Goal: Information Seeking & Learning: Learn about a topic

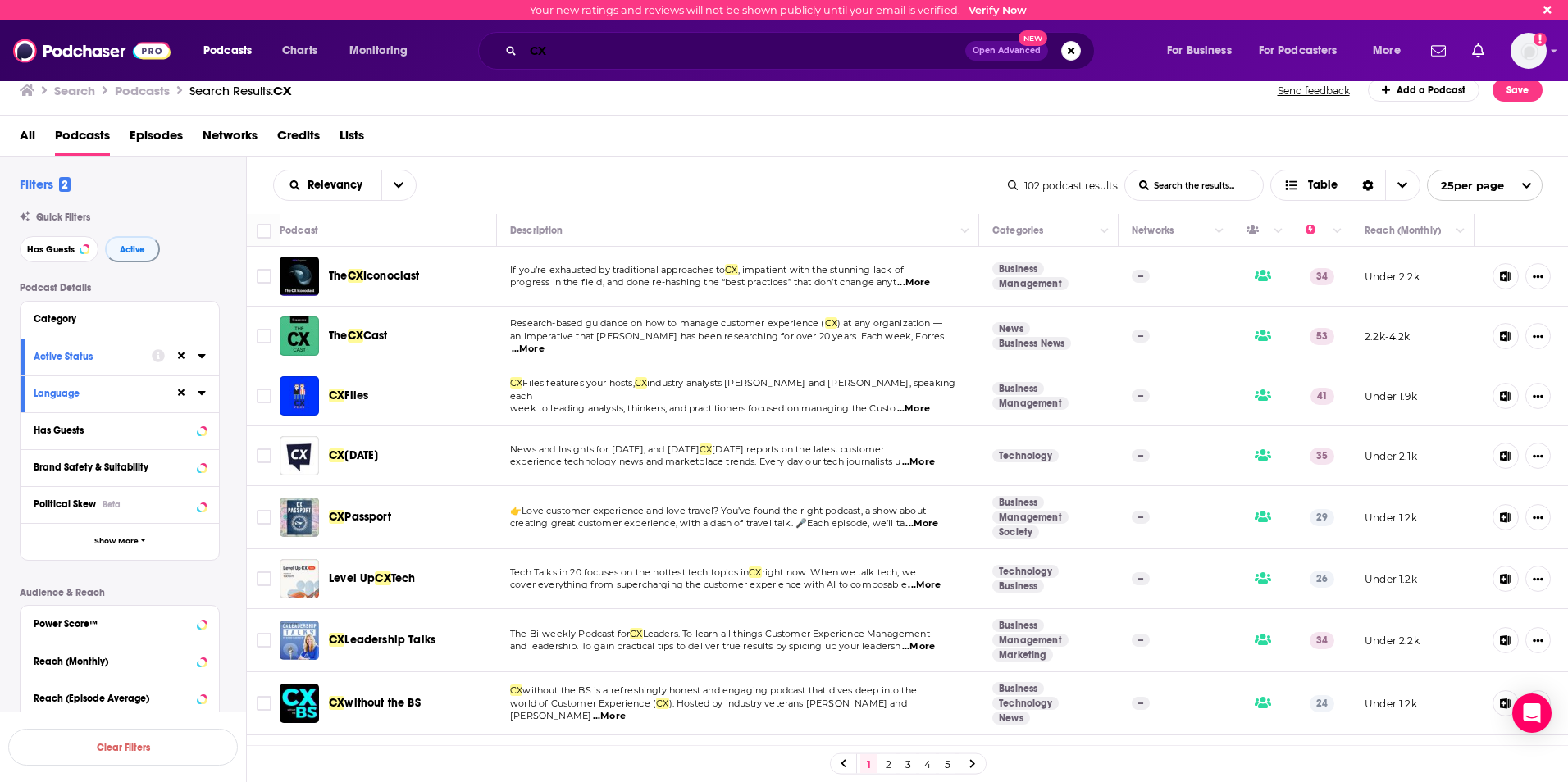
click at [571, 50] on input "CX" at bounding box center [744, 51] width 442 height 26
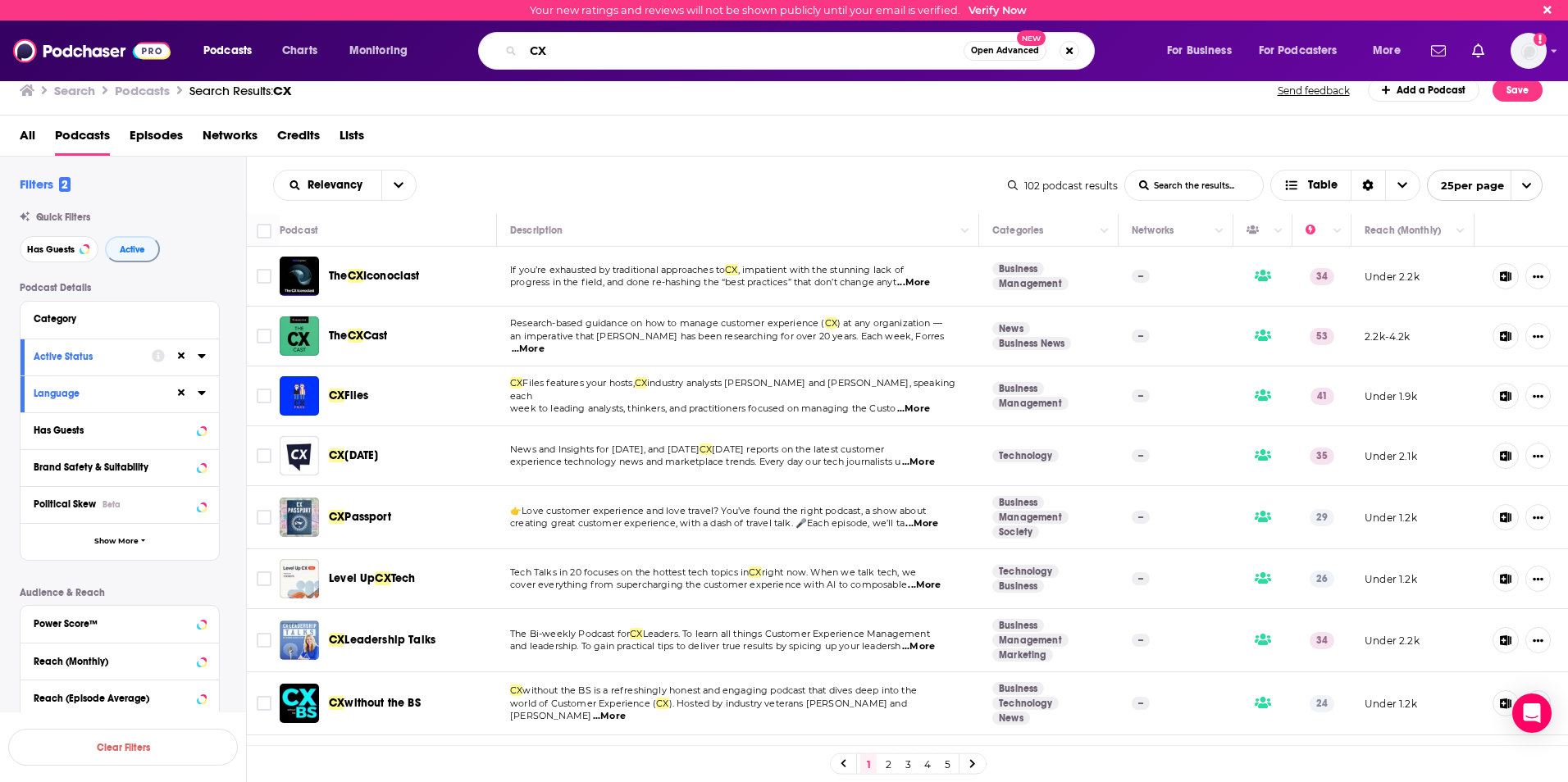
type input "C"
type input "hard fork"
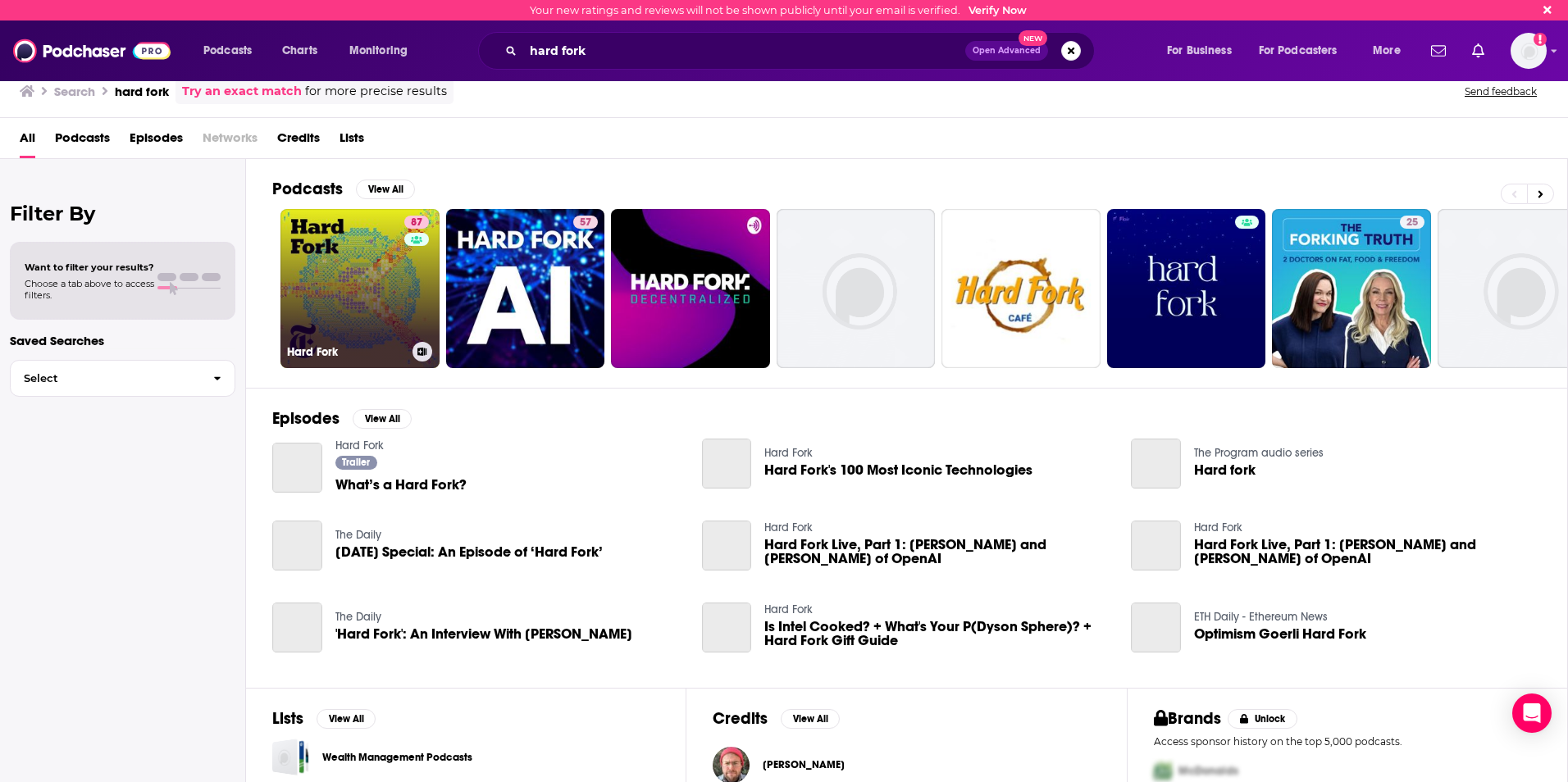
click at [373, 262] on link "87 Hard Fork" at bounding box center [360, 288] width 159 height 159
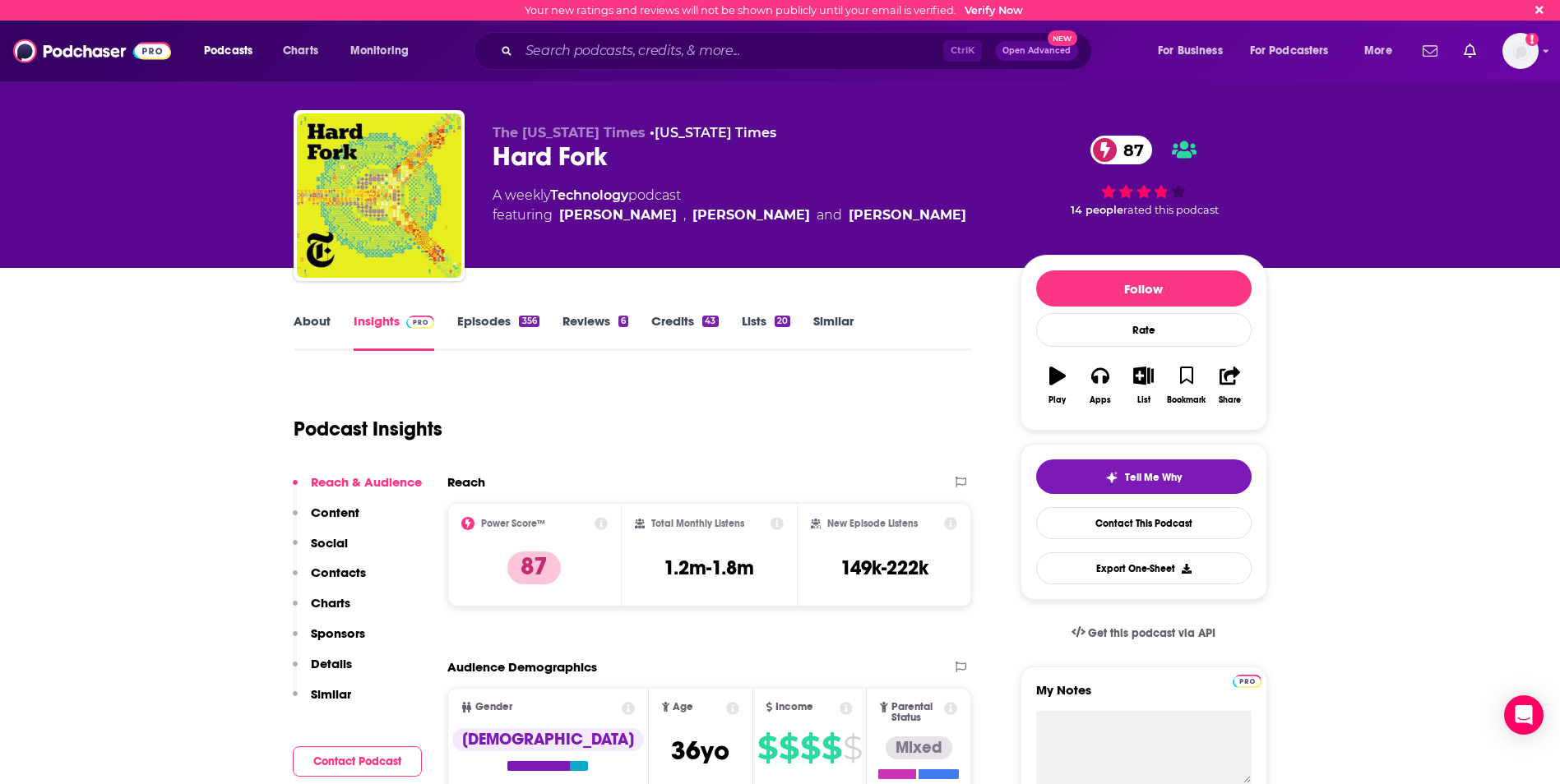
click at [680, 325] on link "Credits 43" at bounding box center [684, 332] width 67 height 38
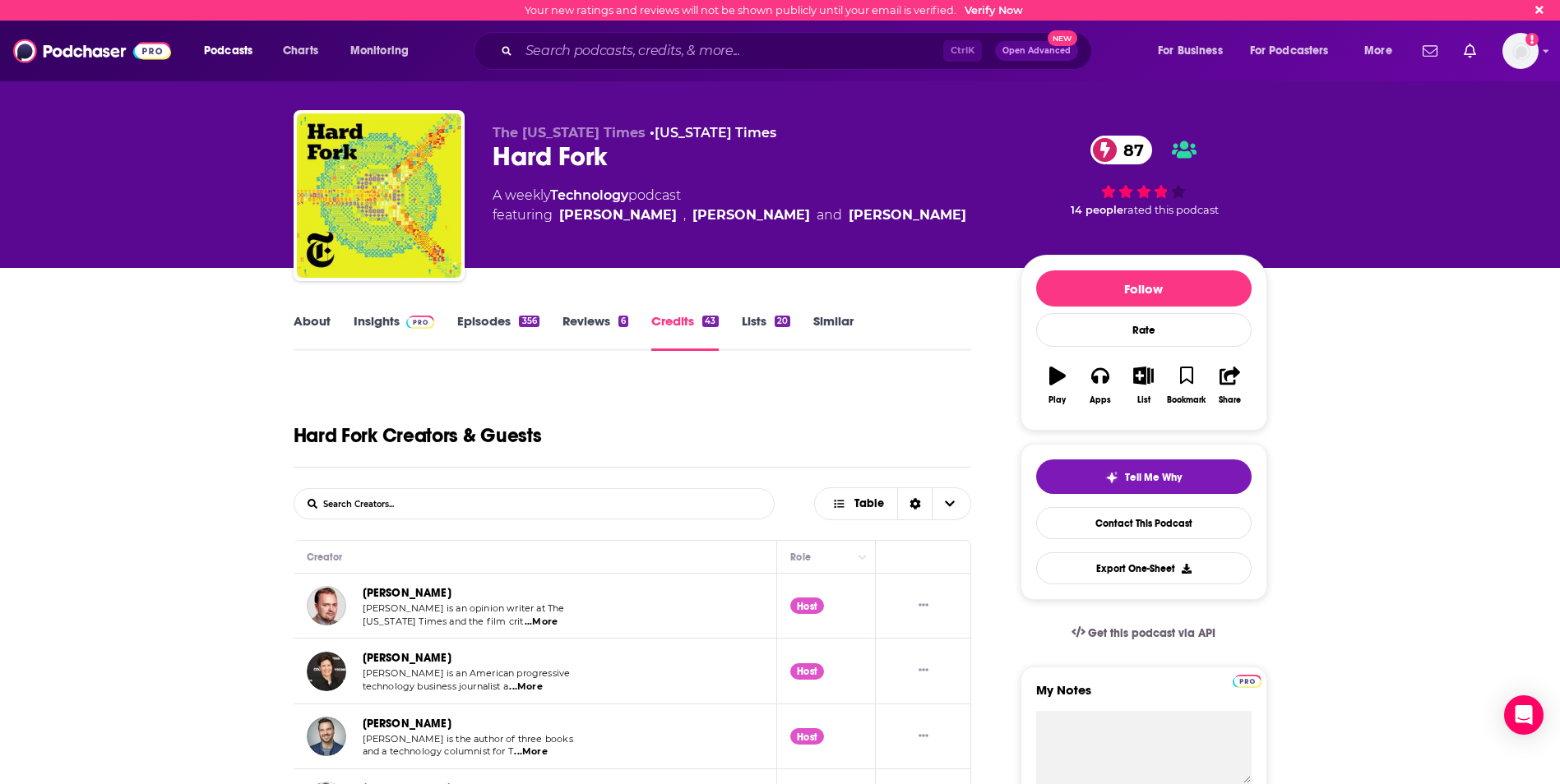
click at [381, 317] on link "Insights" at bounding box center [394, 332] width 81 height 38
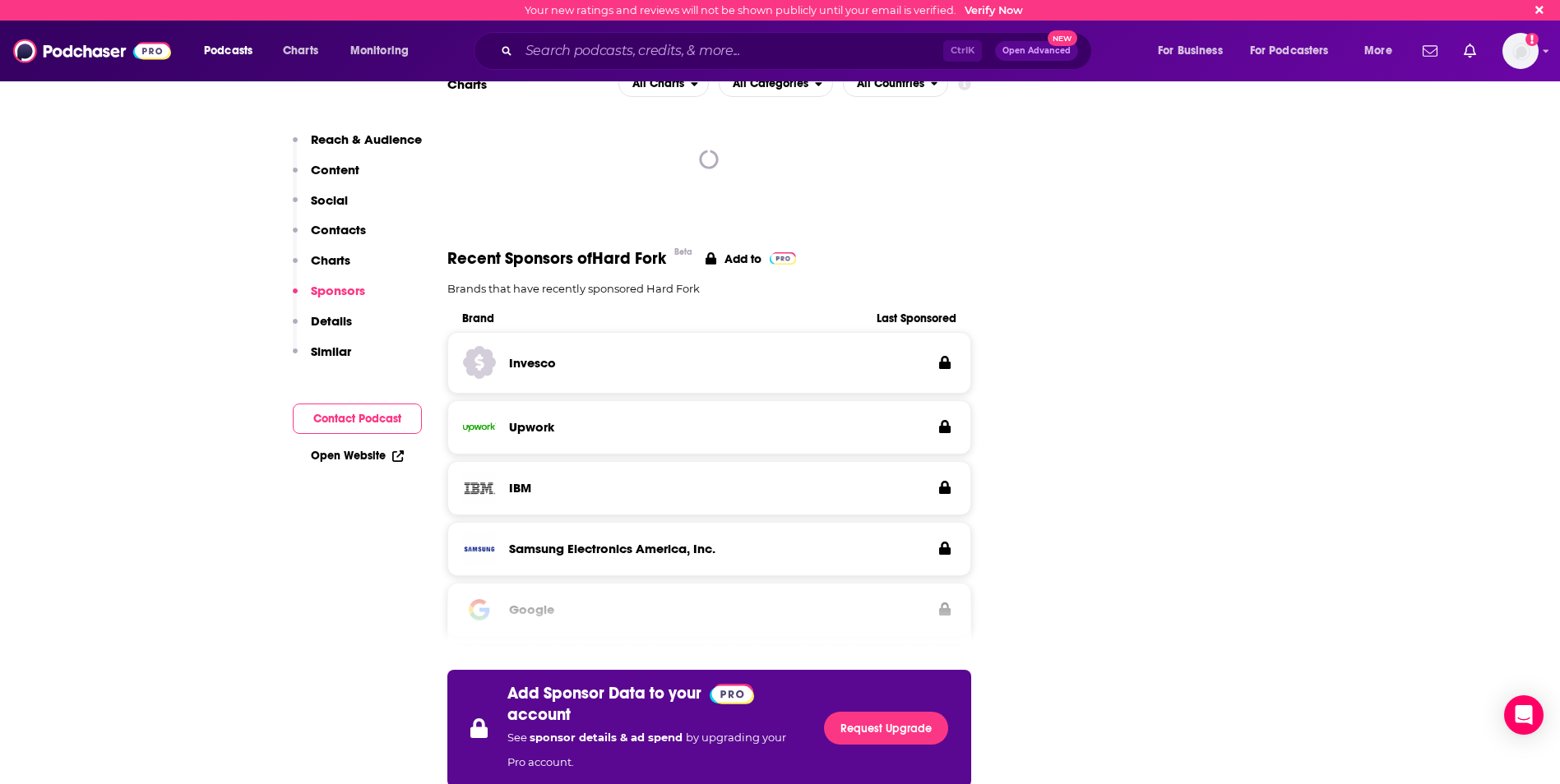
scroll to position [2182, 0]
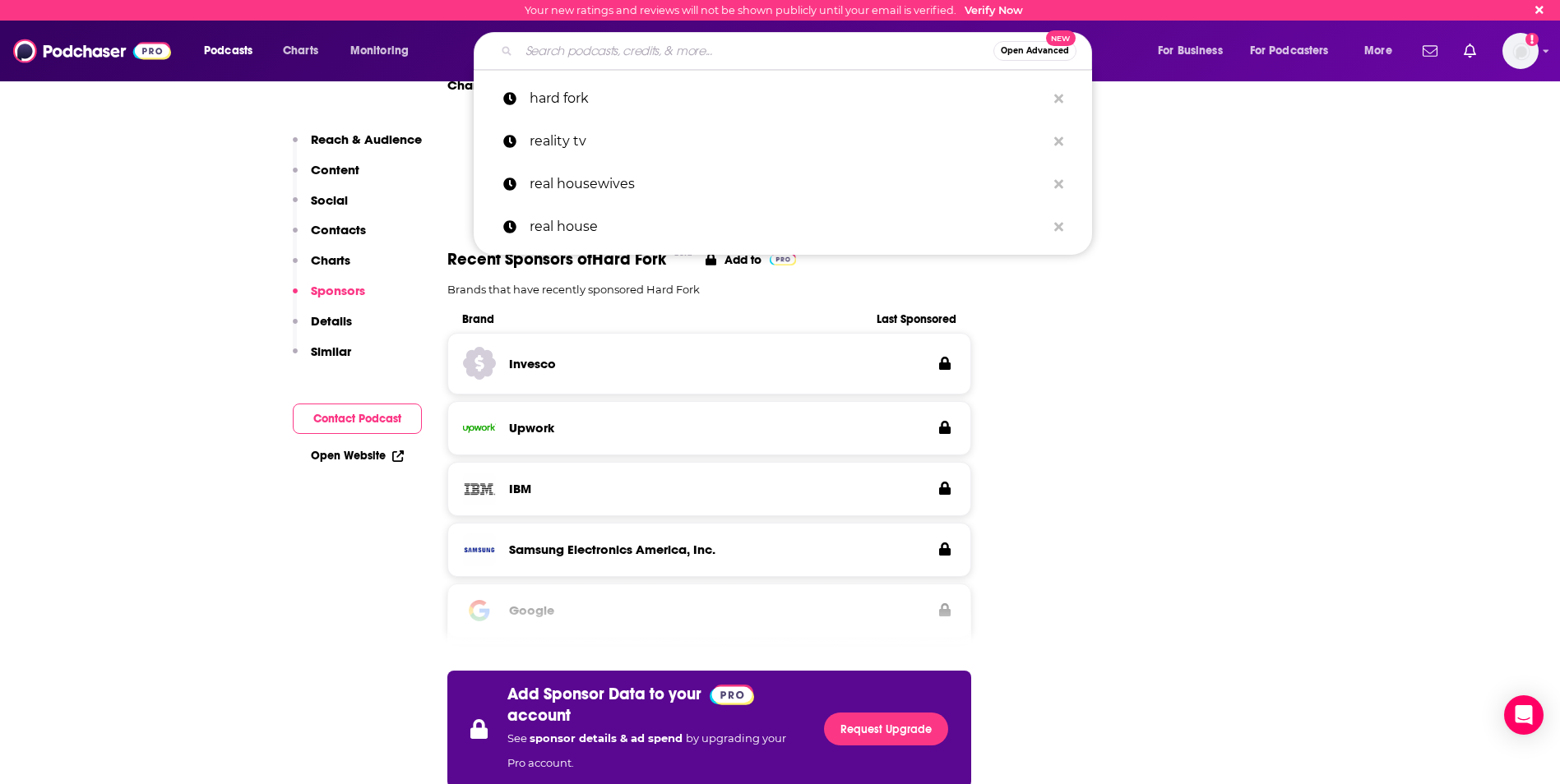
click at [617, 46] on input "Search podcasts, credits, & more..." at bounding box center [756, 51] width 475 height 26
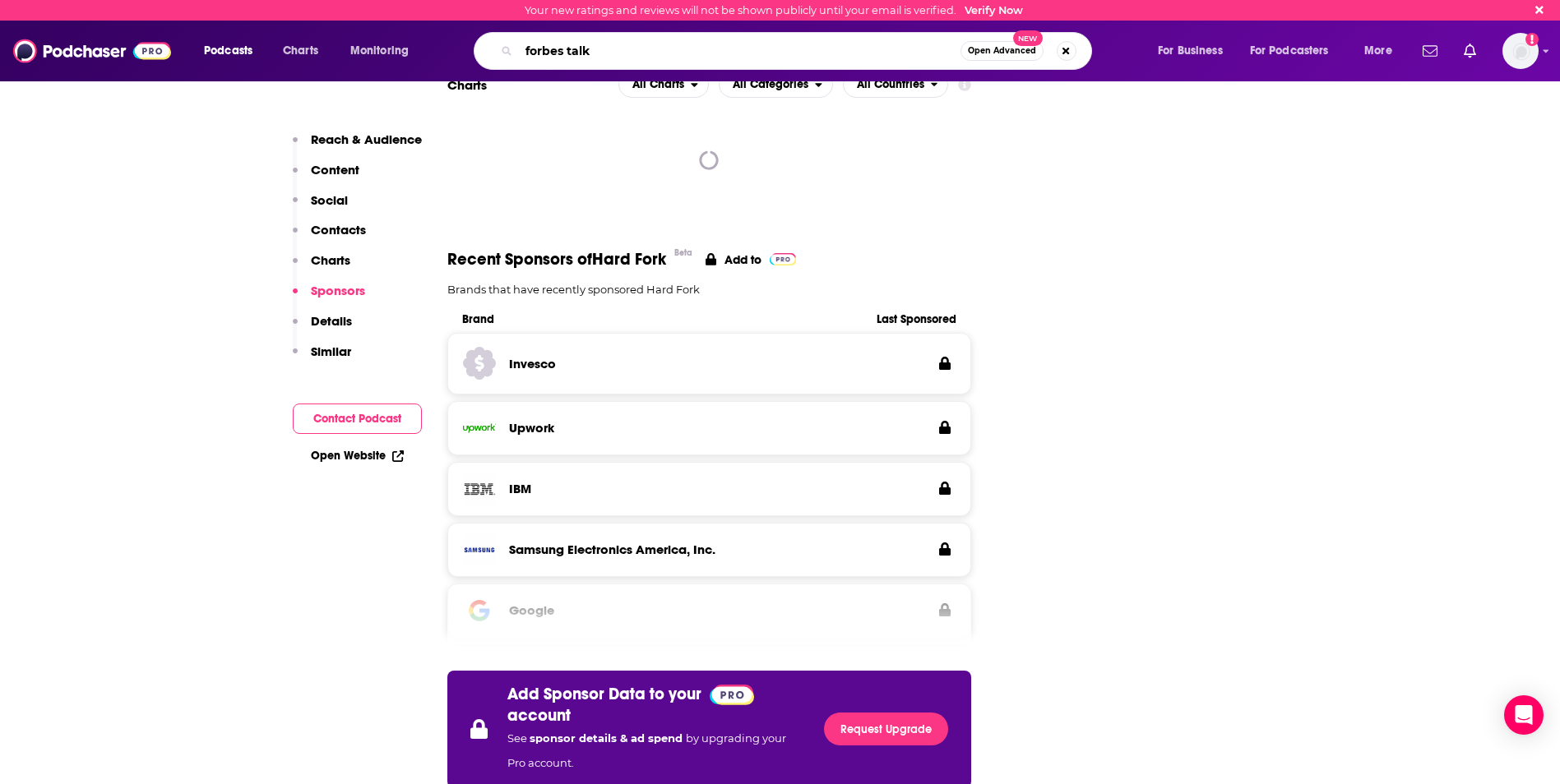
type input "forbes talks"
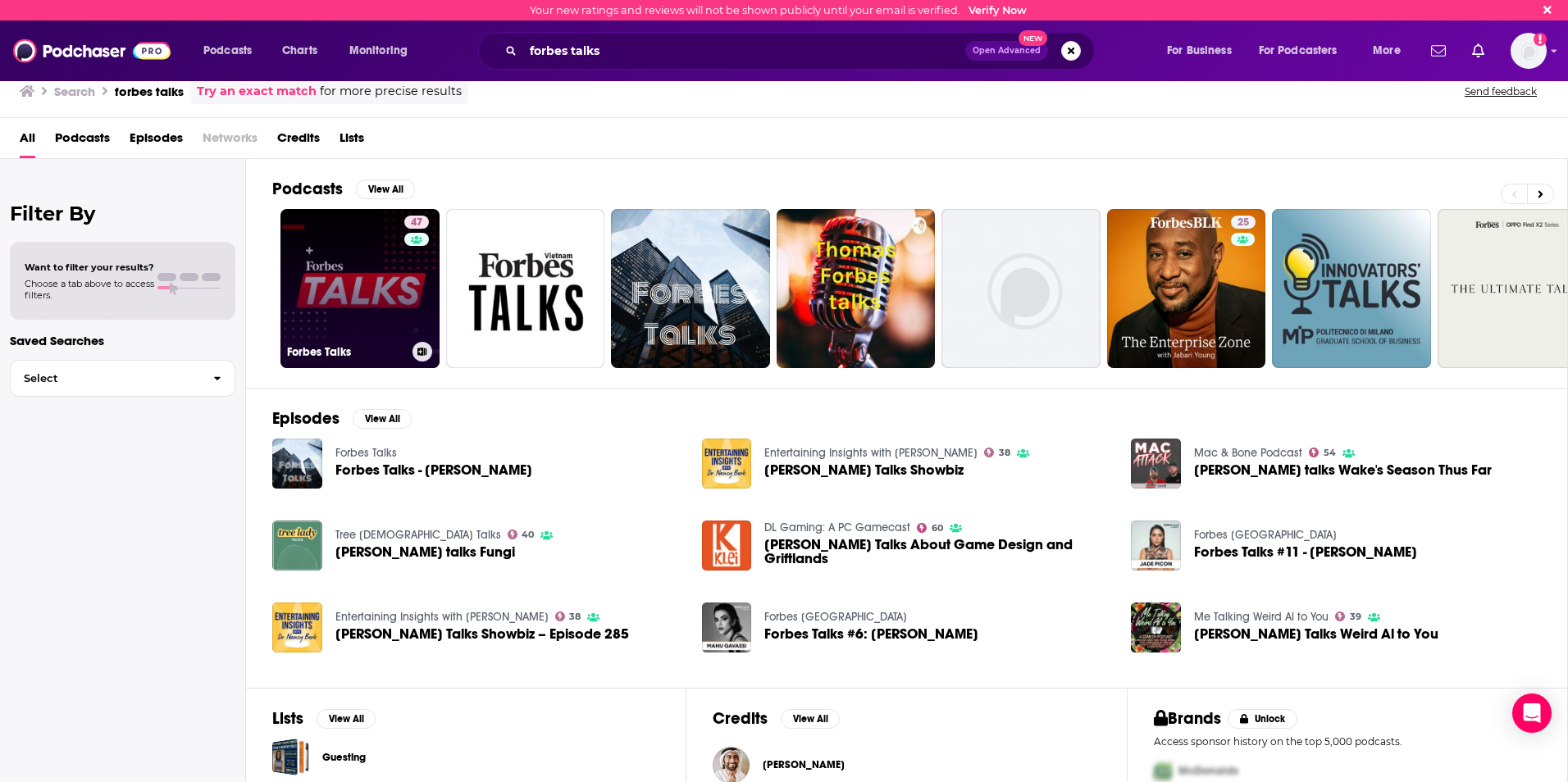
click at [363, 281] on link "47 Forbes Talks" at bounding box center [360, 288] width 159 height 159
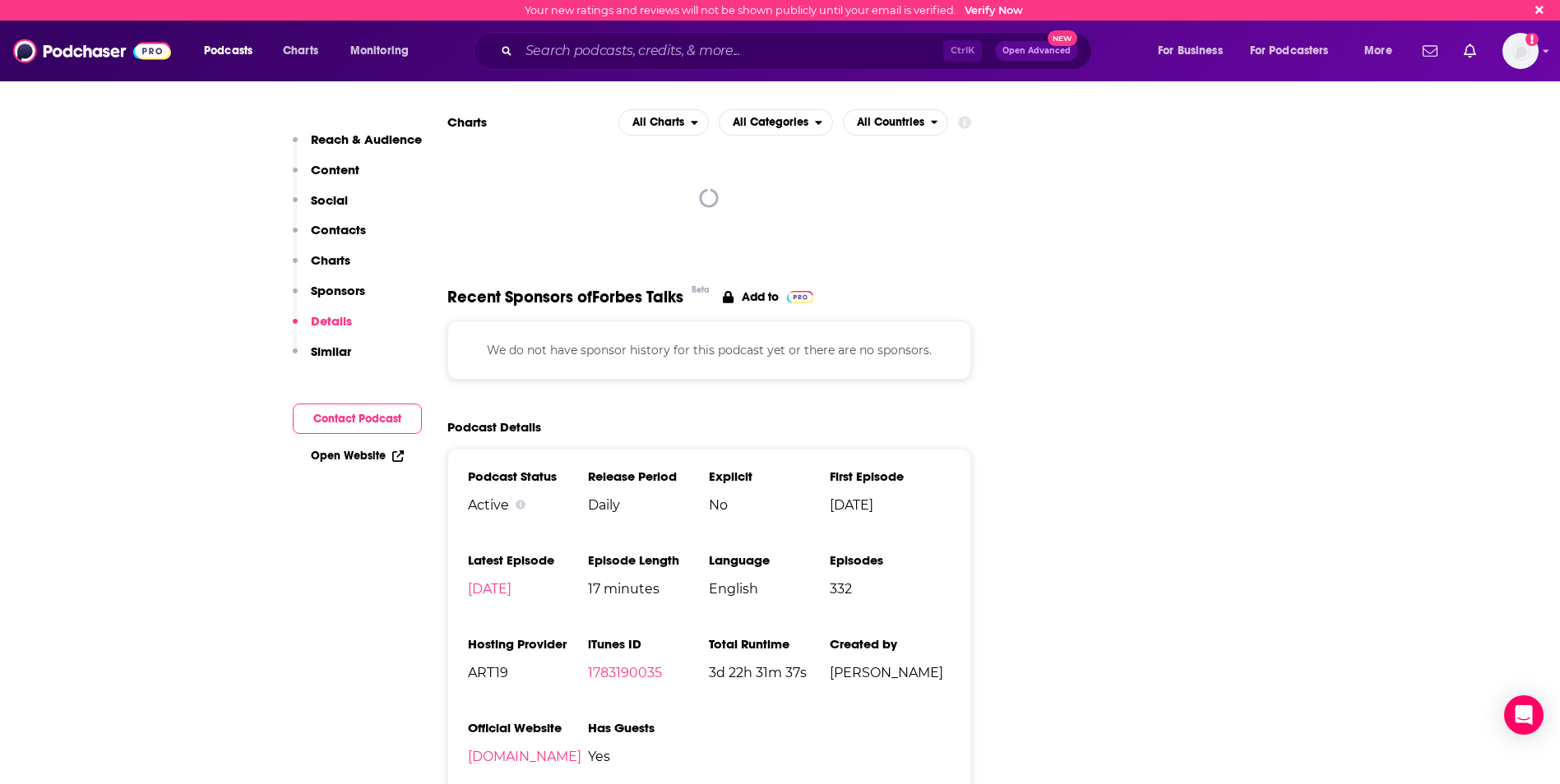
scroll to position [1994, 0]
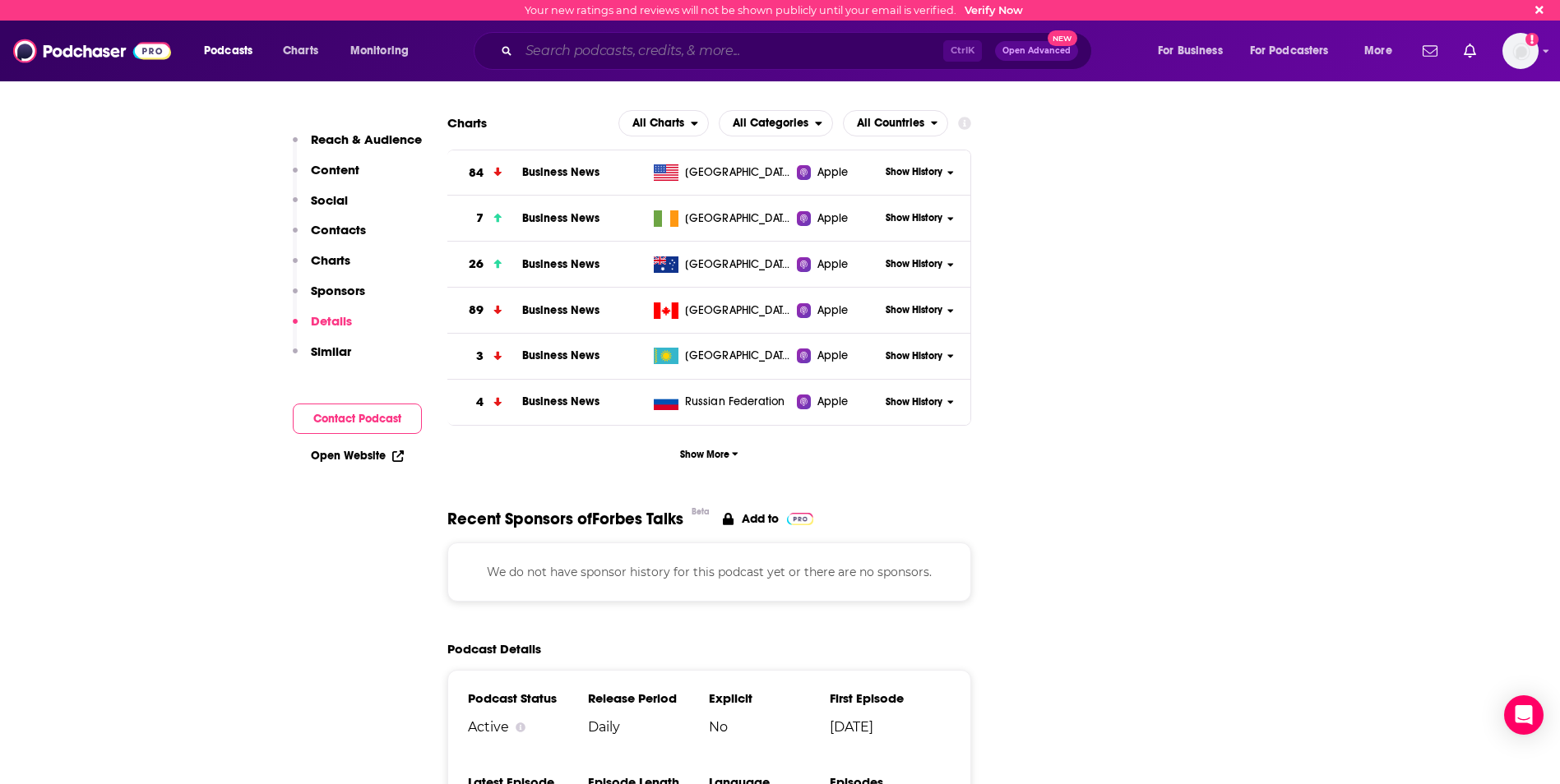
click at [573, 51] on input "Search podcasts, credits, & more..." at bounding box center [731, 51] width 425 height 26
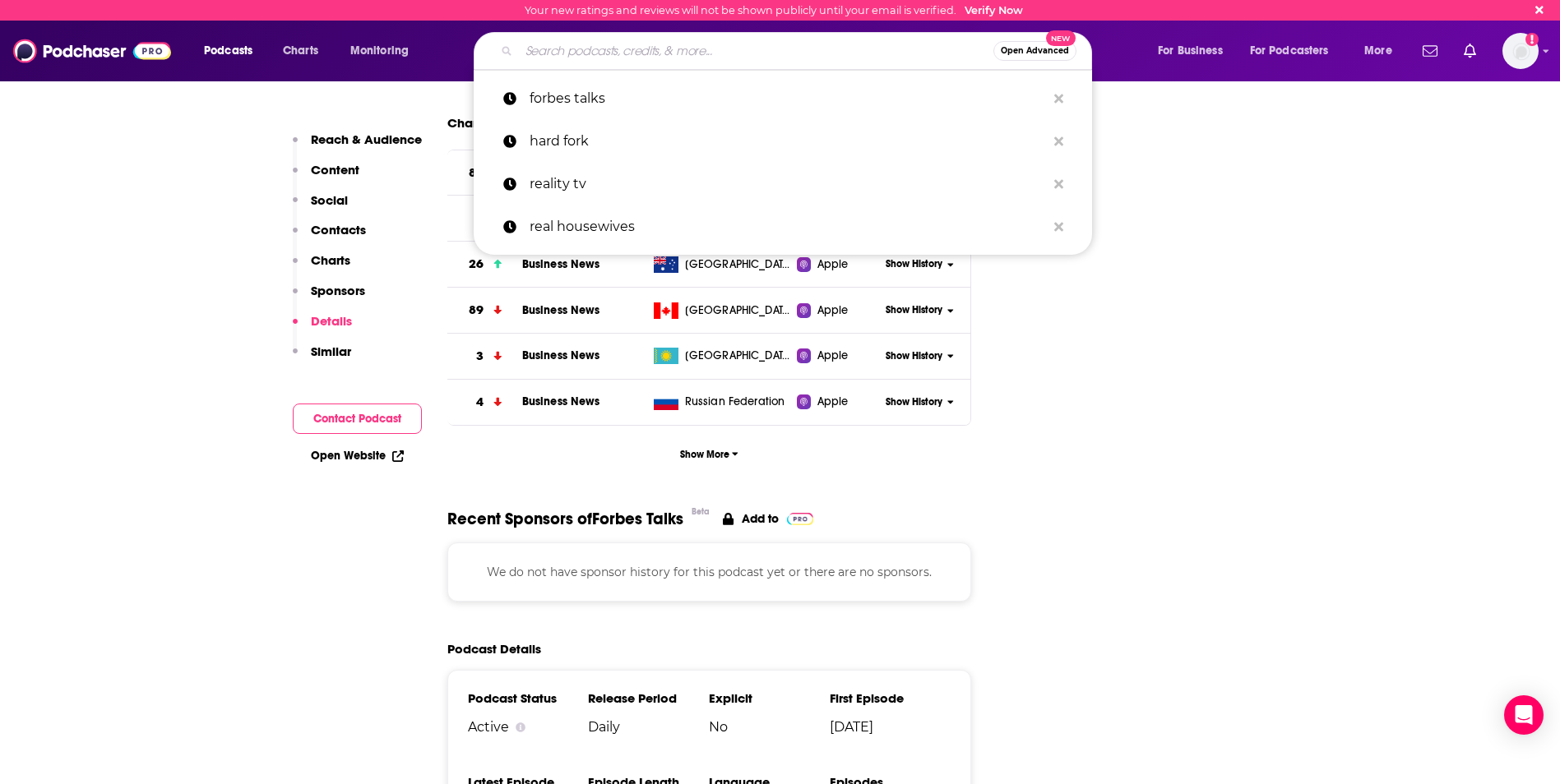
paste input "Channels with [PERSON_NAME]"
type input "Channels with [PERSON_NAME]"
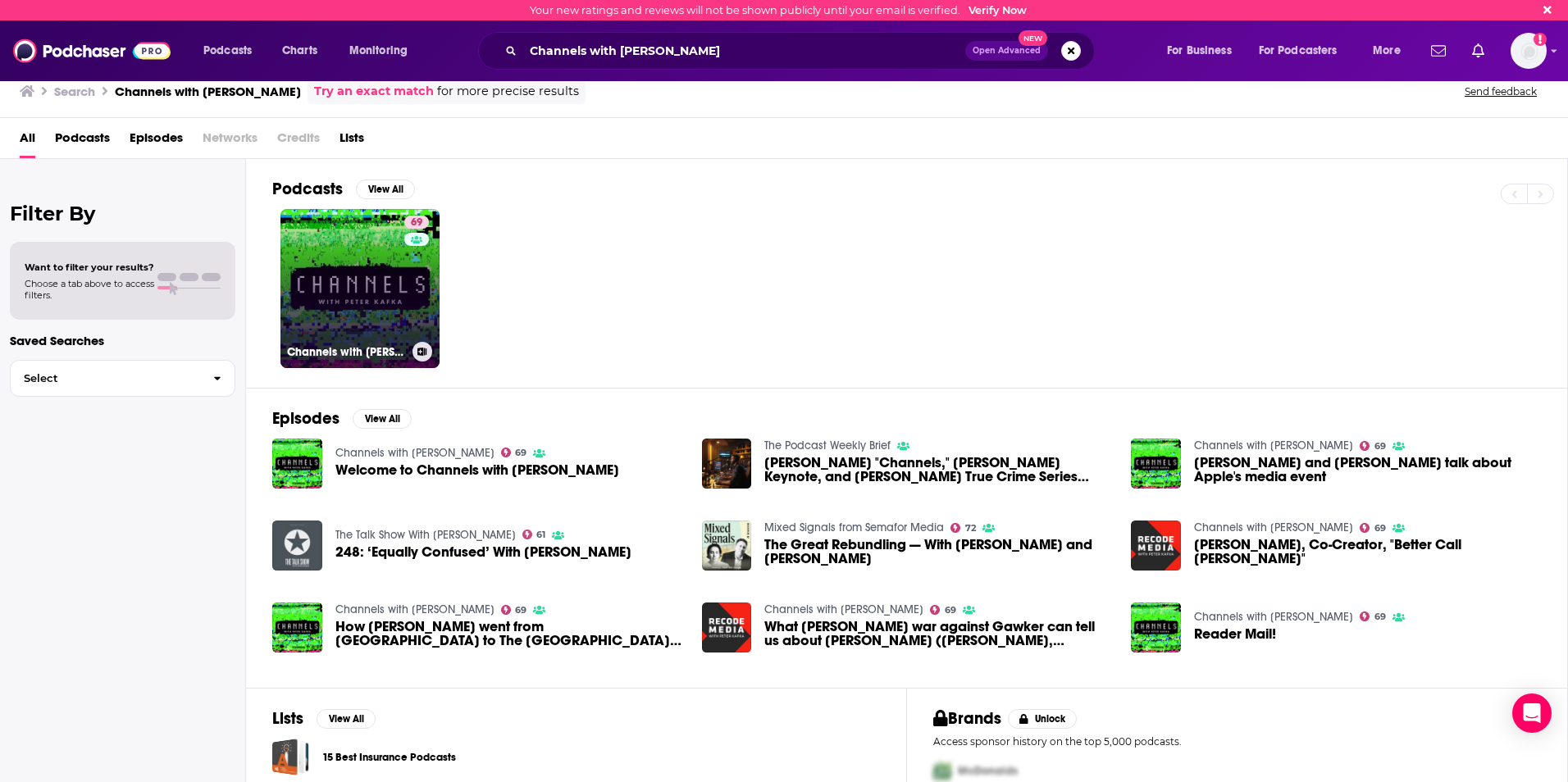
click at [337, 257] on link "69 Channels with [PERSON_NAME]" at bounding box center [360, 288] width 159 height 159
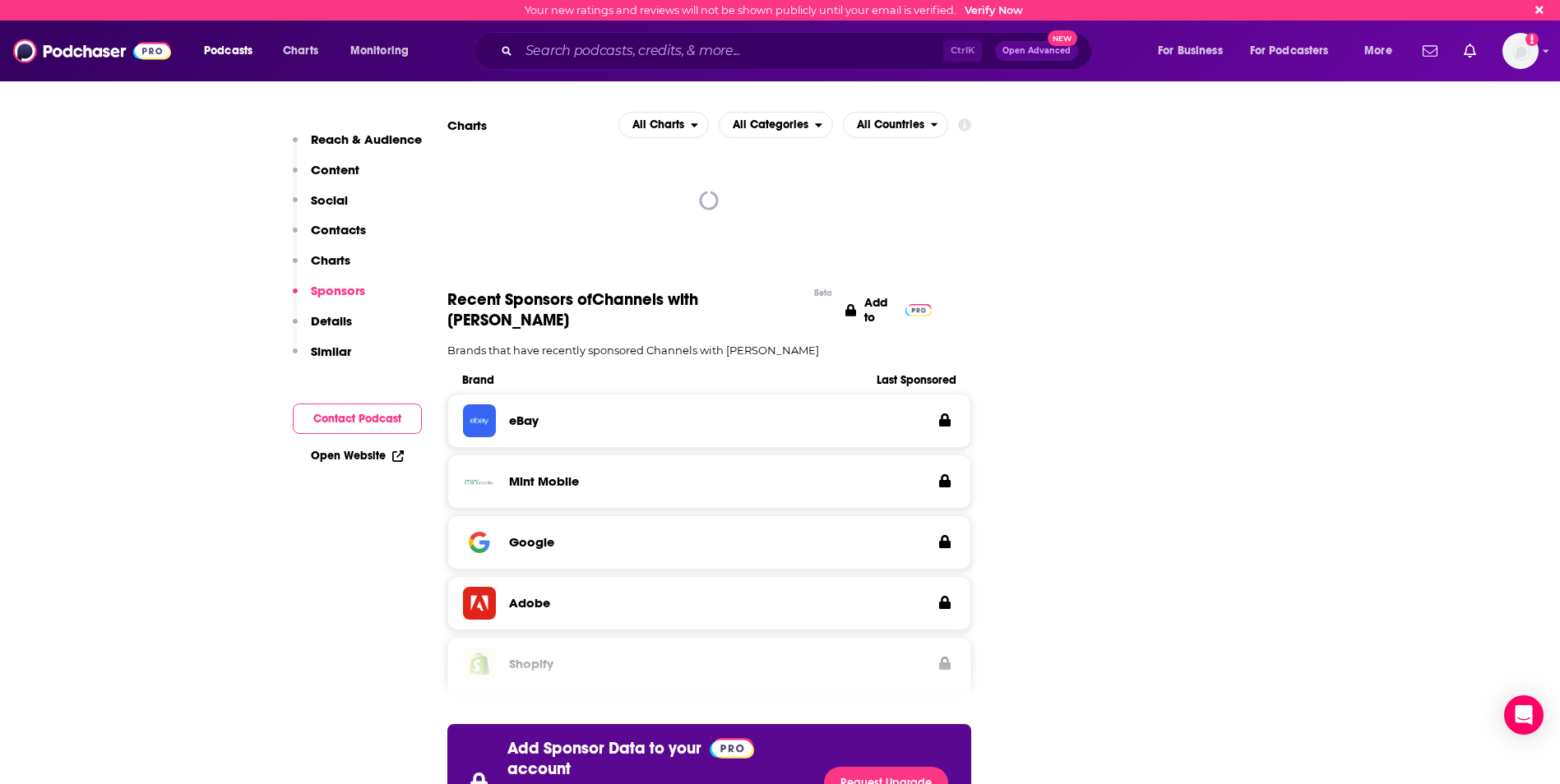
scroll to position [2077, 0]
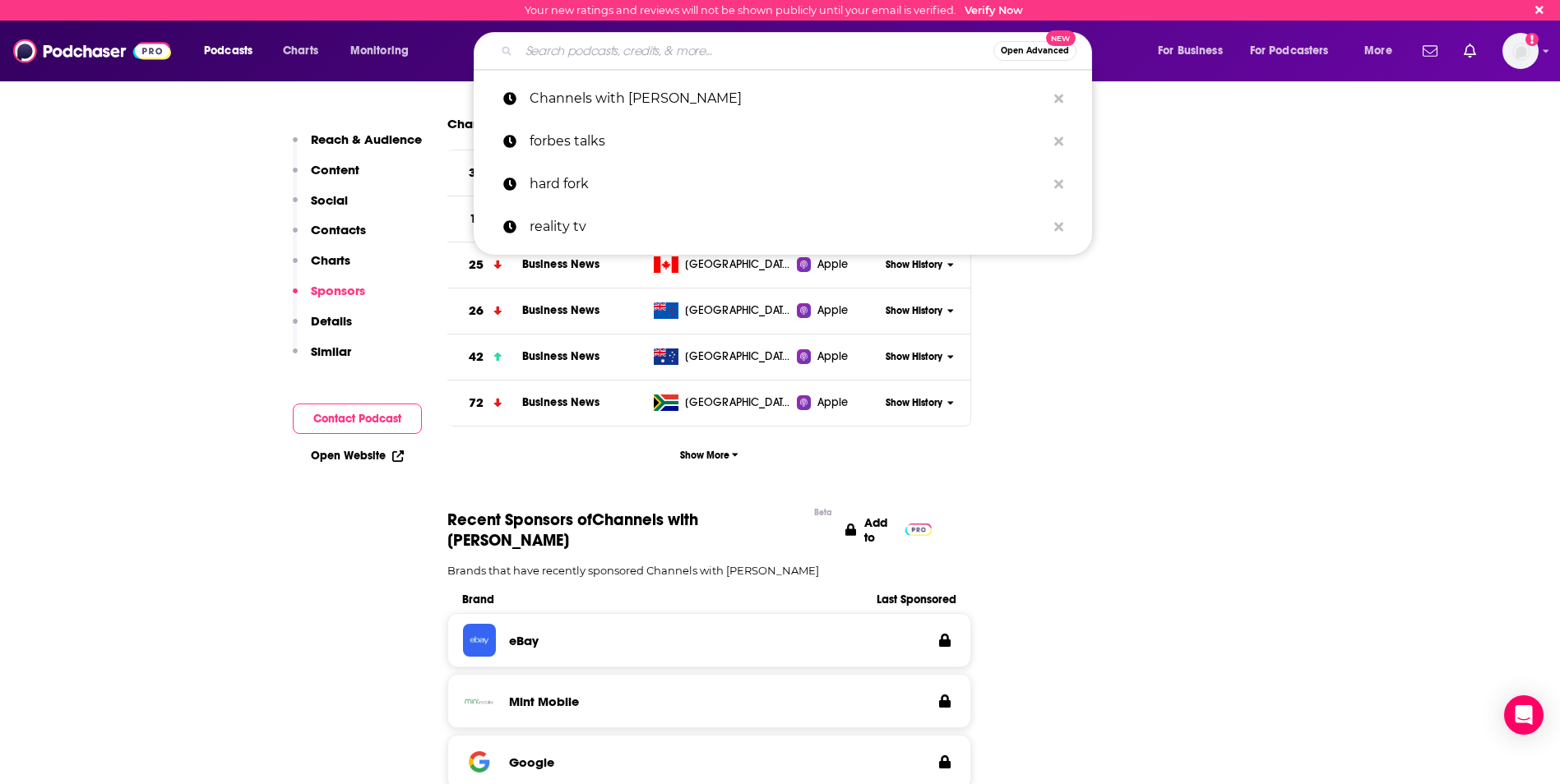
click at [583, 58] on input "Search podcasts, credits, & more..." at bounding box center [756, 51] width 475 height 26
paste input "[GEOGRAPHIC_DATA]"
type input "[GEOGRAPHIC_DATA]"
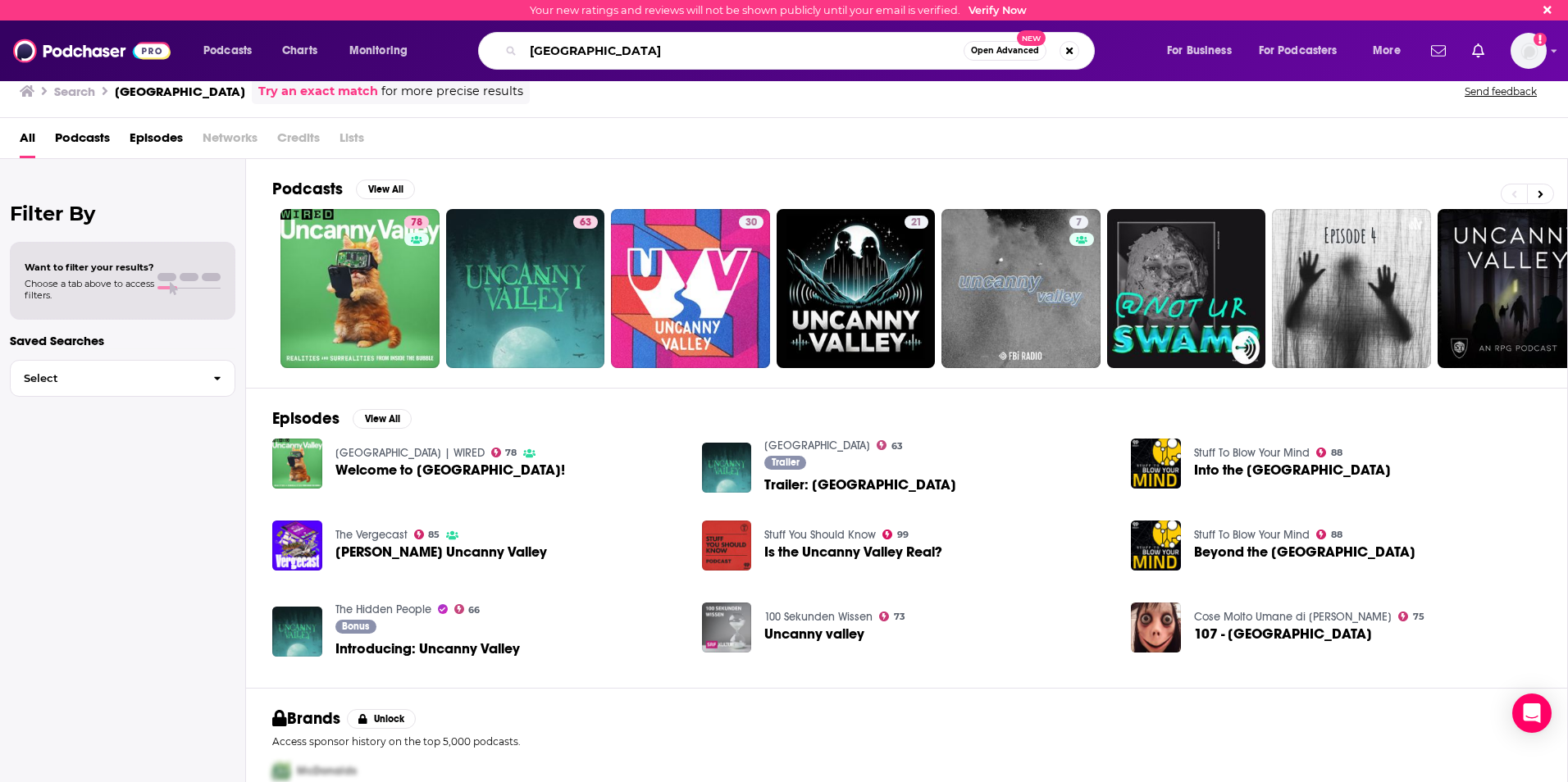
click at [653, 56] on input "[GEOGRAPHIC_DATA]" at bounding box center [743, 51] width 440 height 26
type input "Uncanny Valley wired"
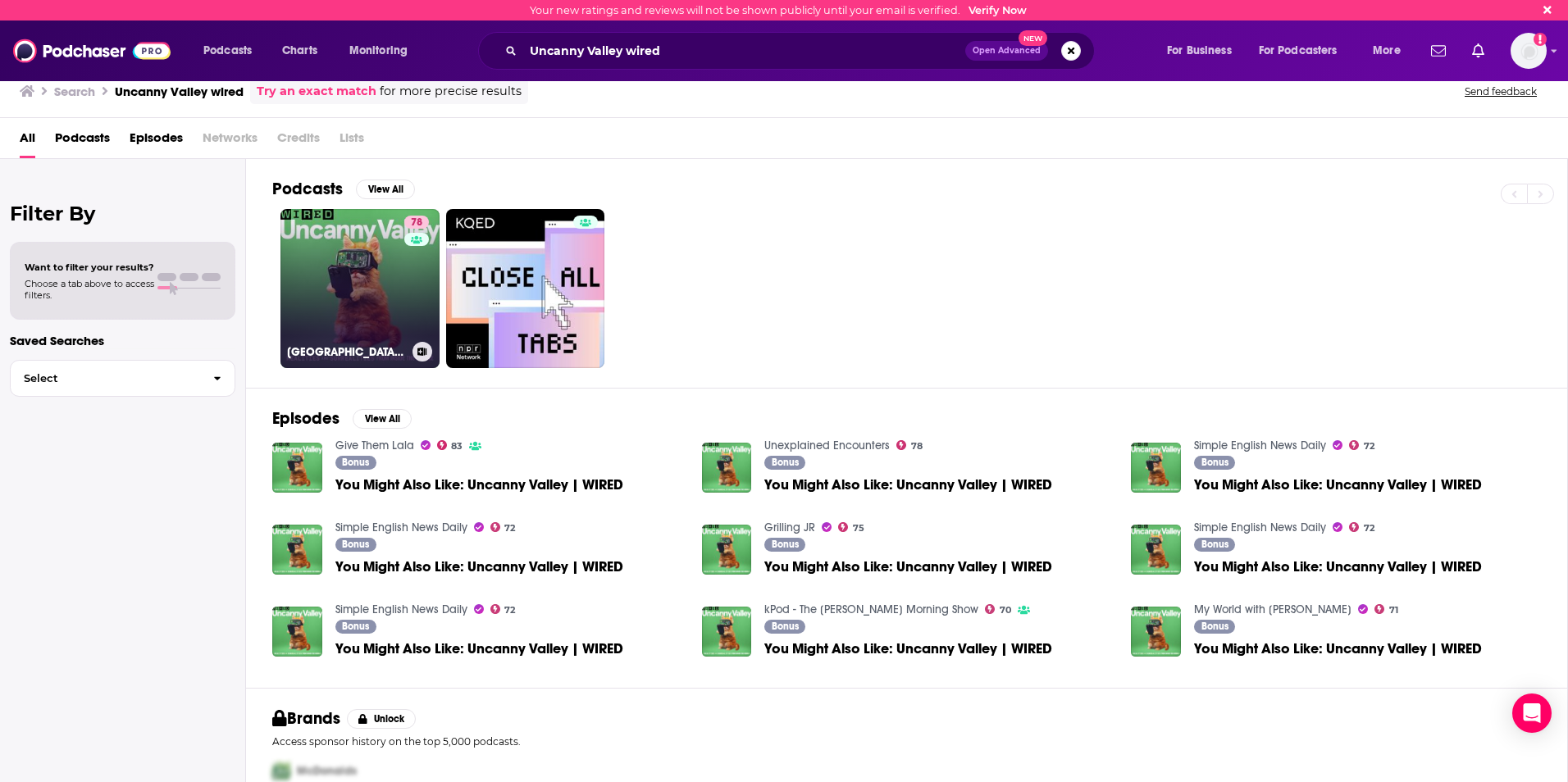
click at [341, 268] on link "78 [GEOGRAPHIC_DATA] | WIRED" at bounding box center [360, 288] width 159 height 159
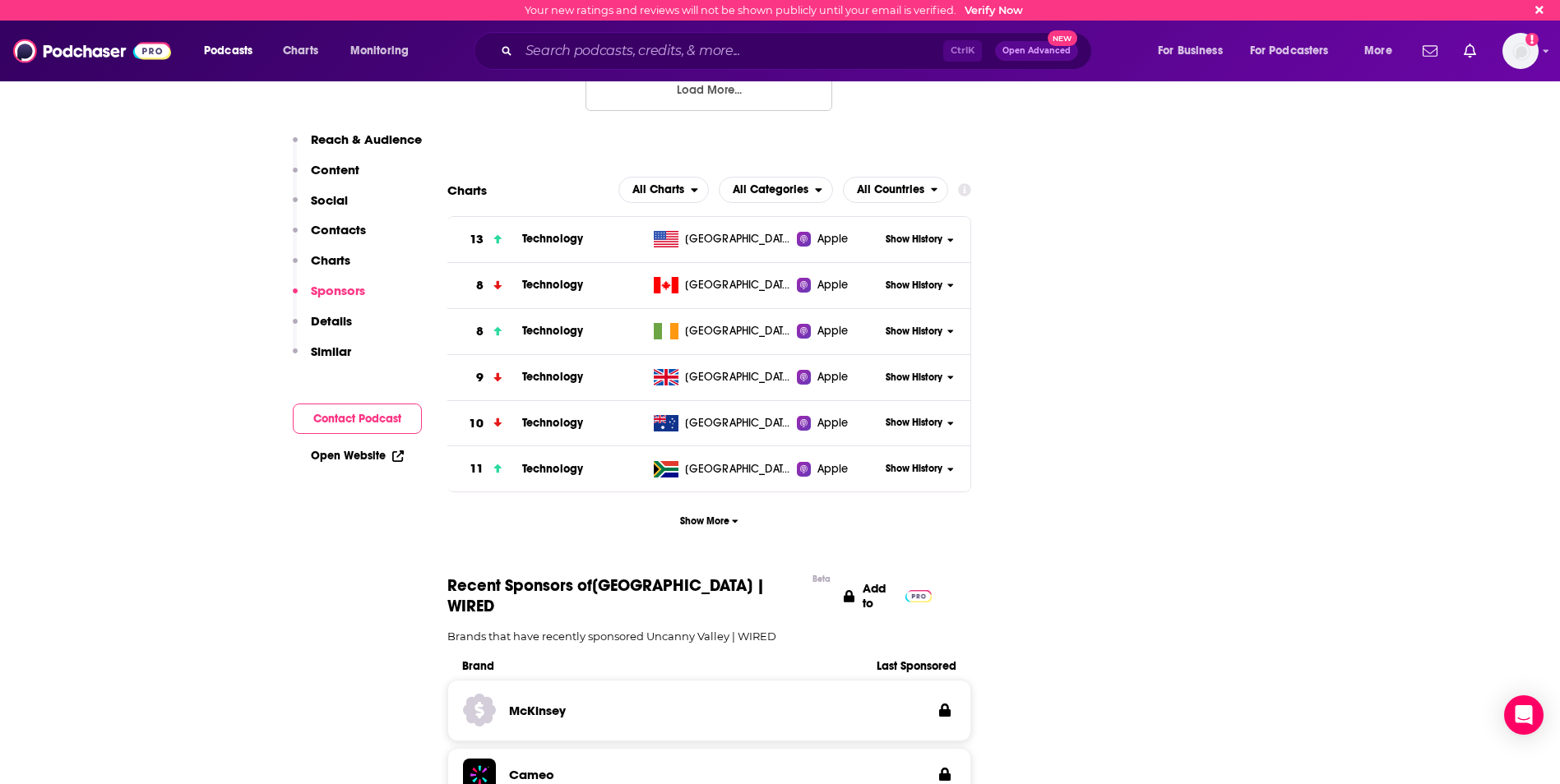
scroll to position [2146, 0]
click at [593, 53] on input "Search podcasts, credits, & more..." at bounding box center [731, 51] width 425 height 26
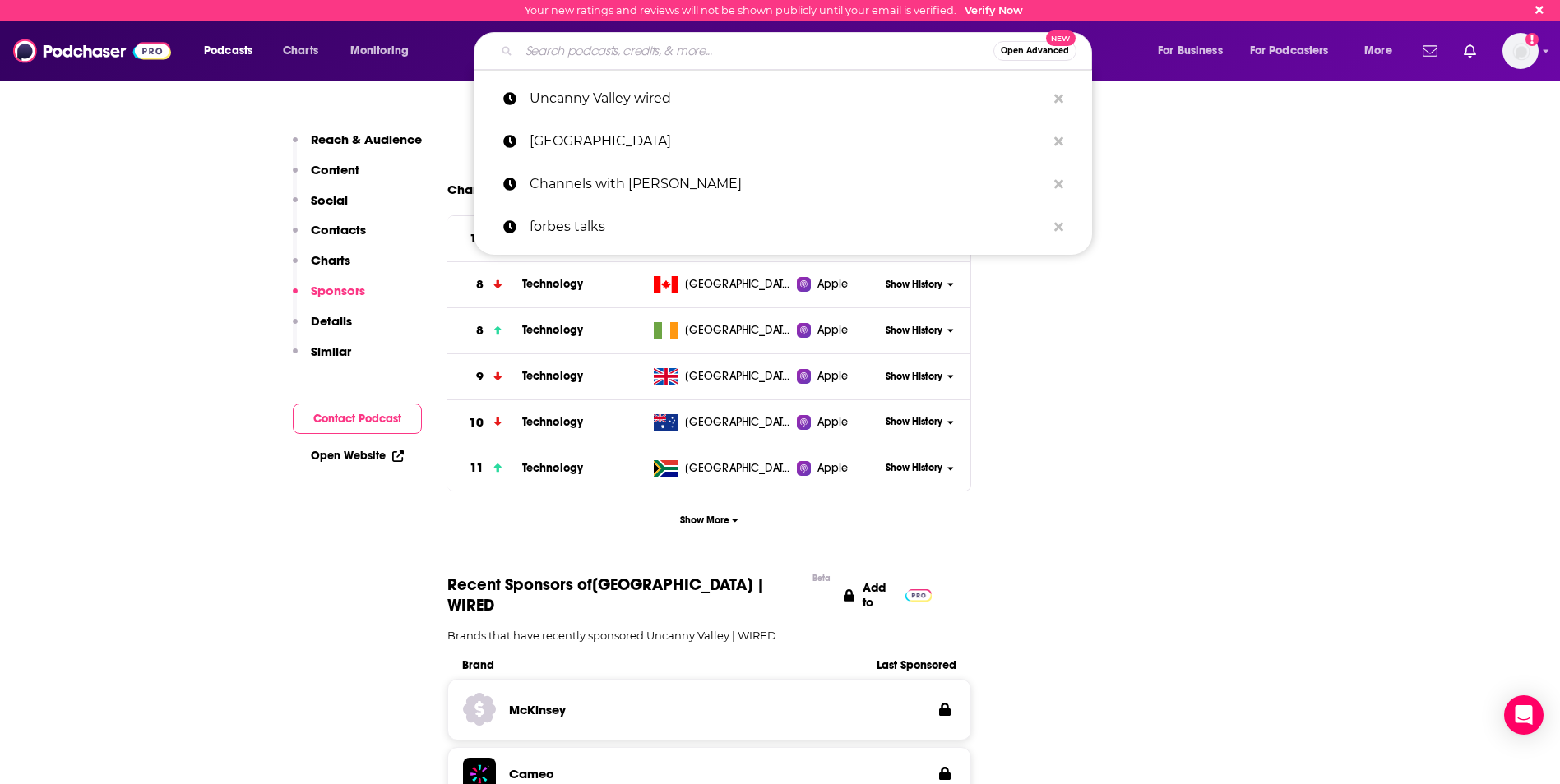
paste input "Tech News Briefing"
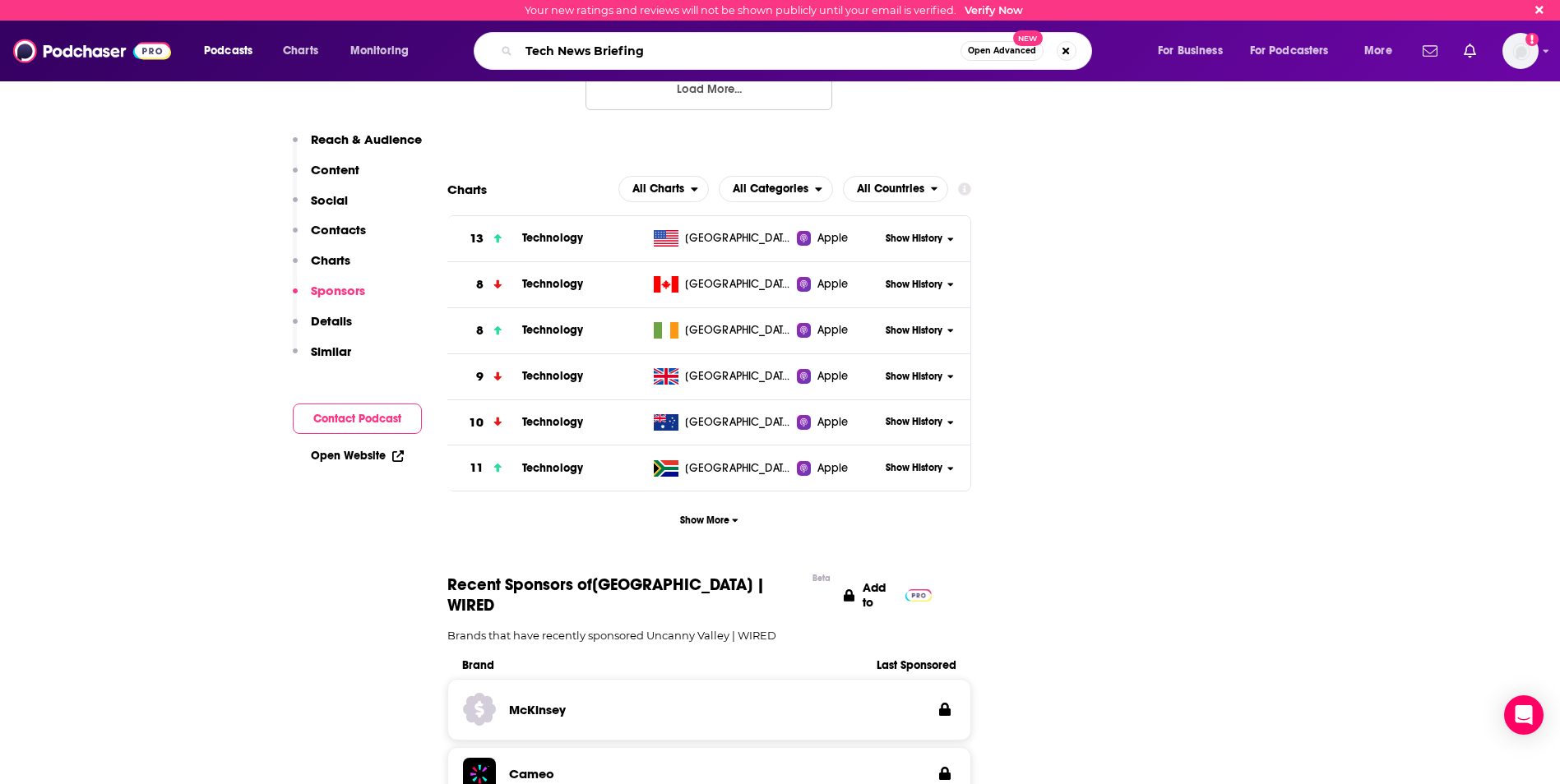
type input "Tech News Briefing"
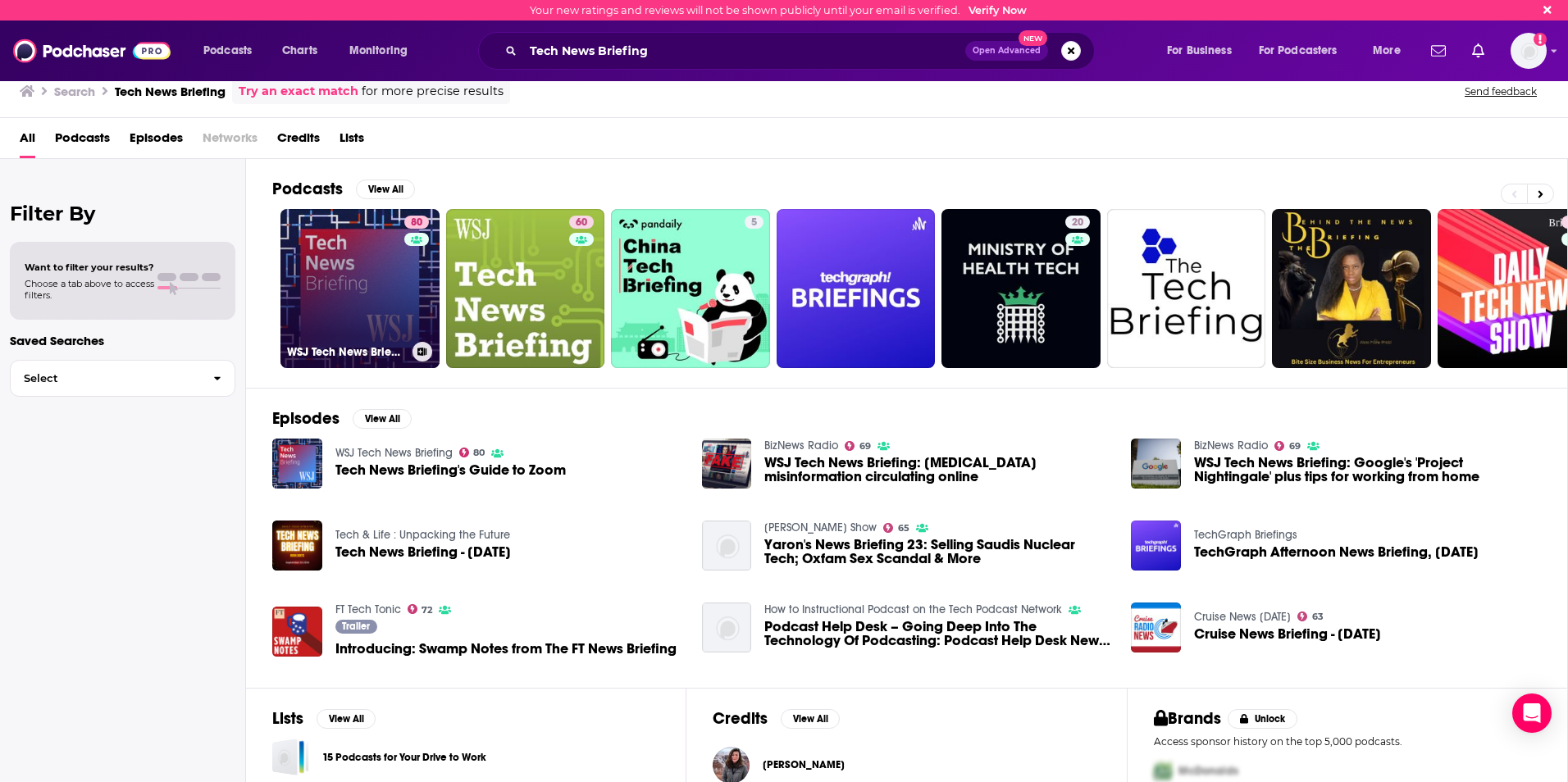
click at [390, 265] on link "80 WSJ Tech News Briefing" at bounding box center [360, 288] width 159 height 159
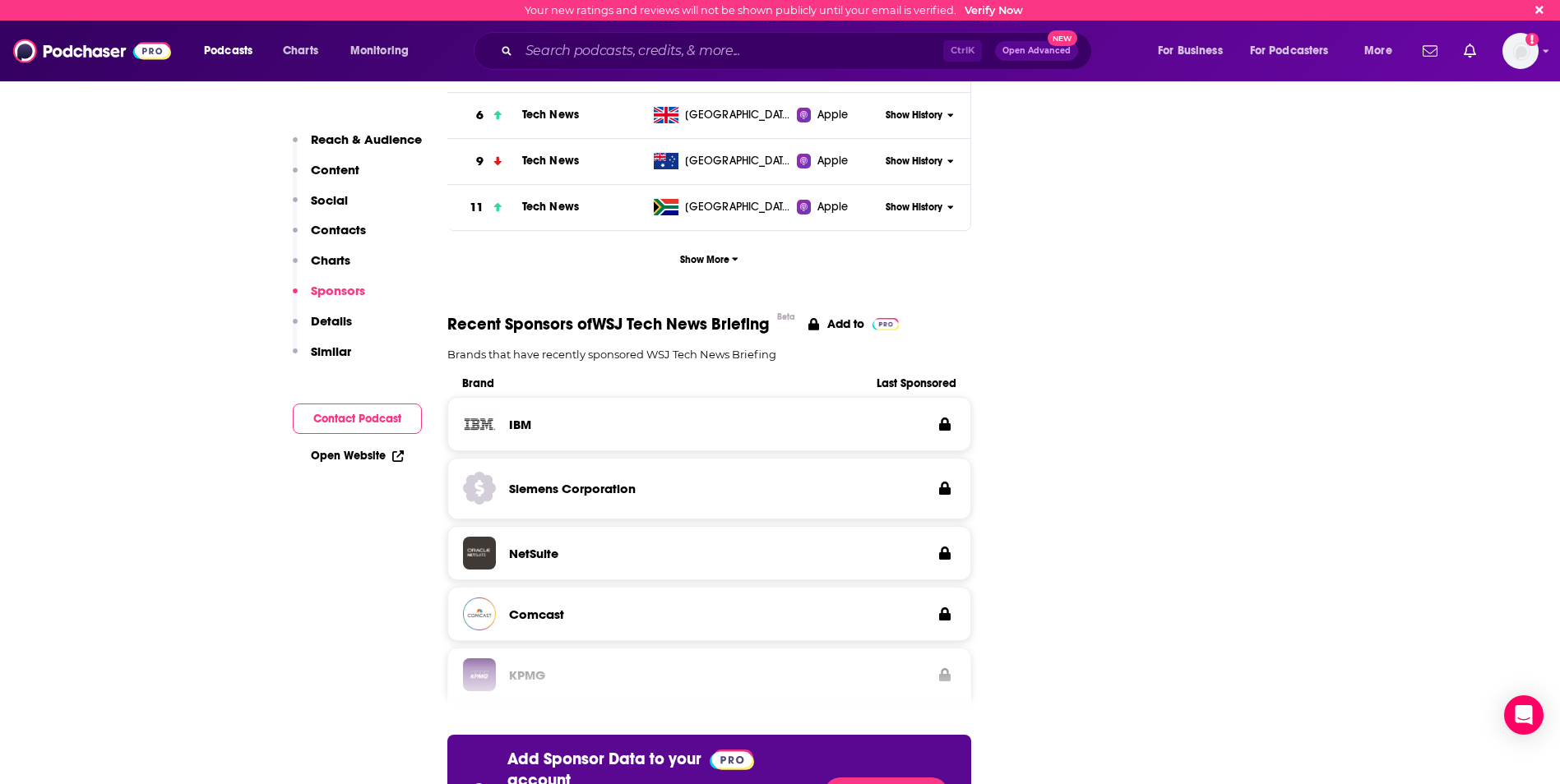
scroll to position [2469, 0]
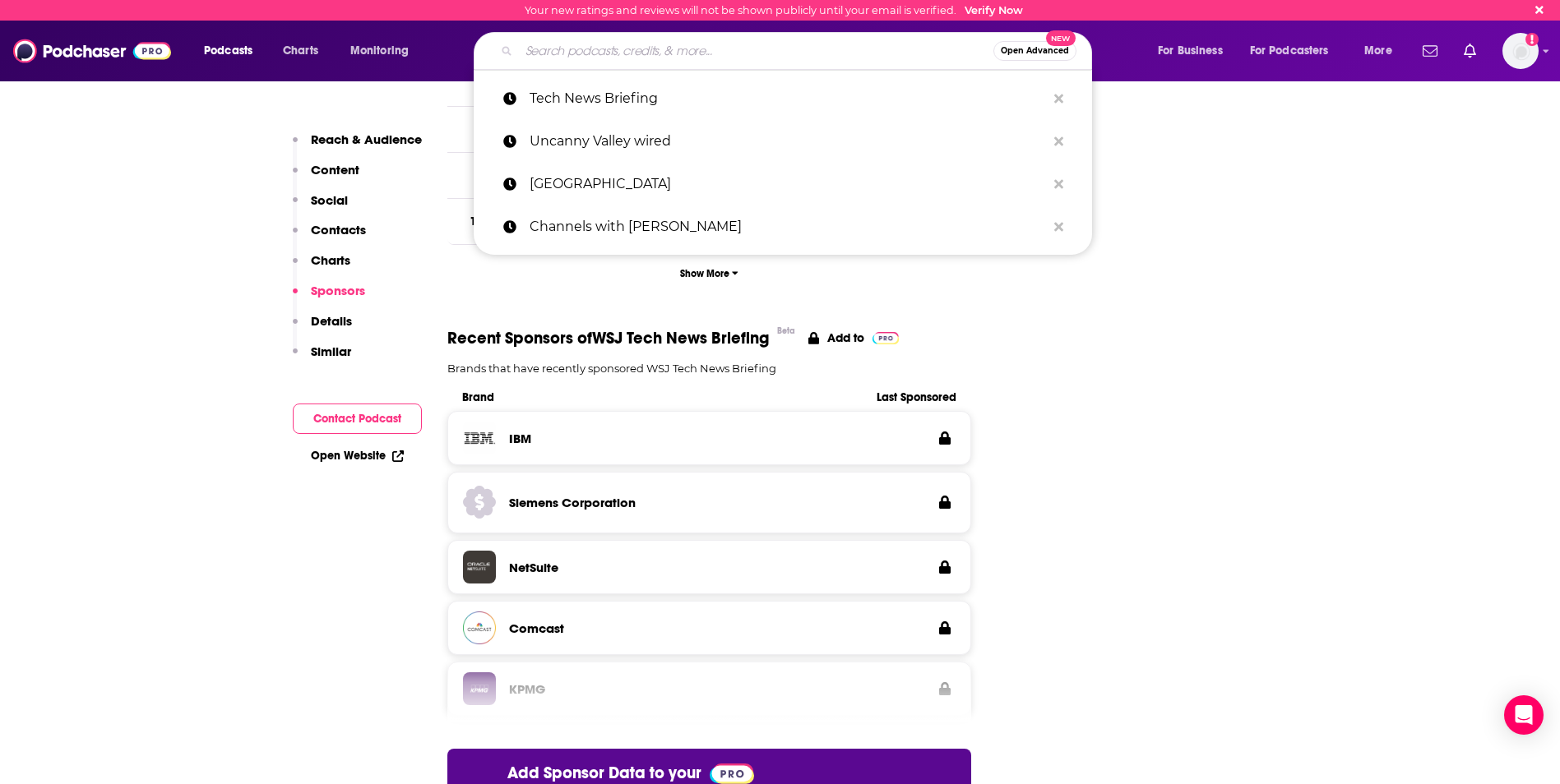
click at [627, 59] on input "Search podcasts, credits, & more..." at bounding box center [756, 51] width 475 height 26
paste input "Bloomberg Tech"
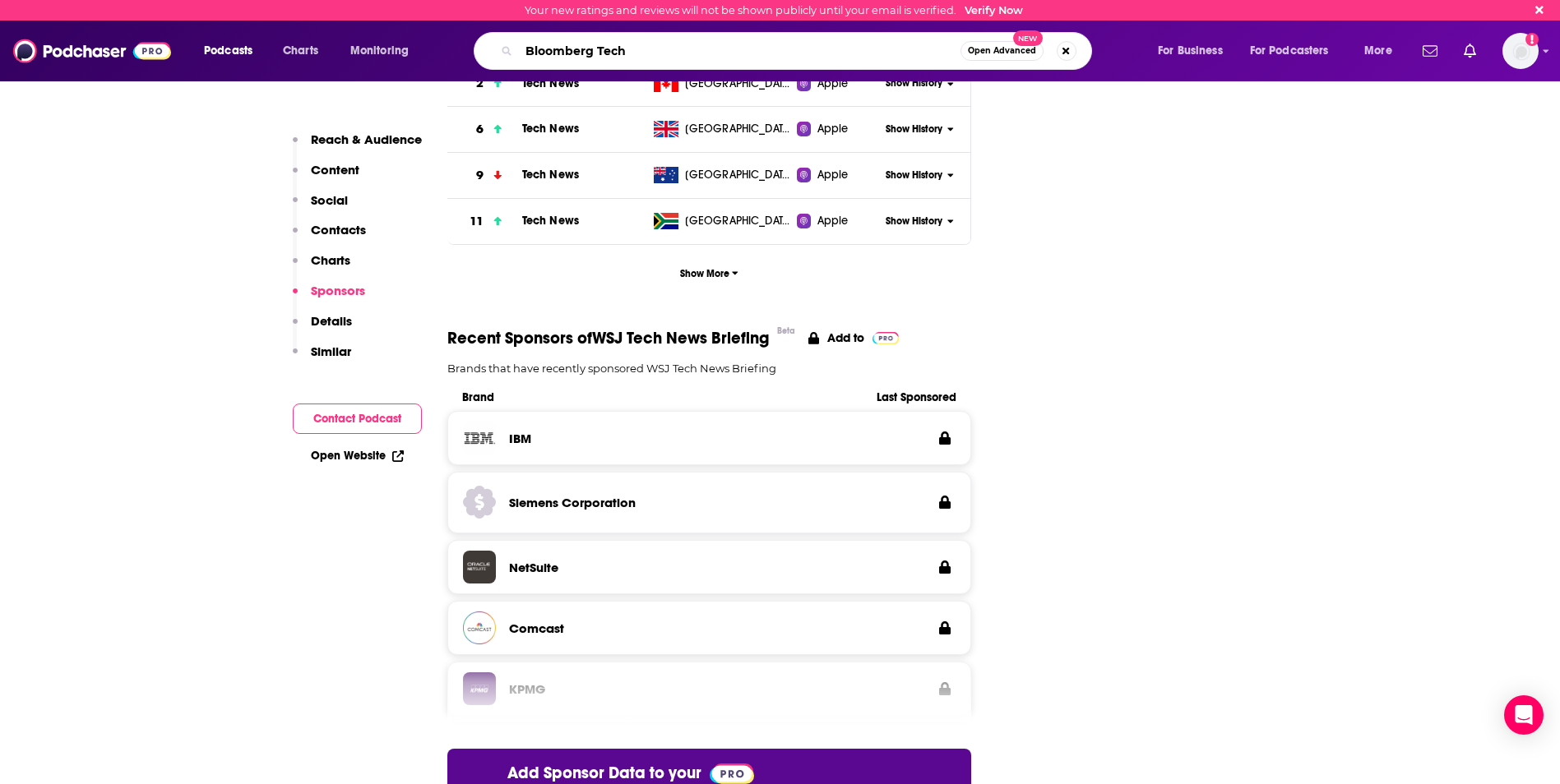
type input "Bloomberg Tech"
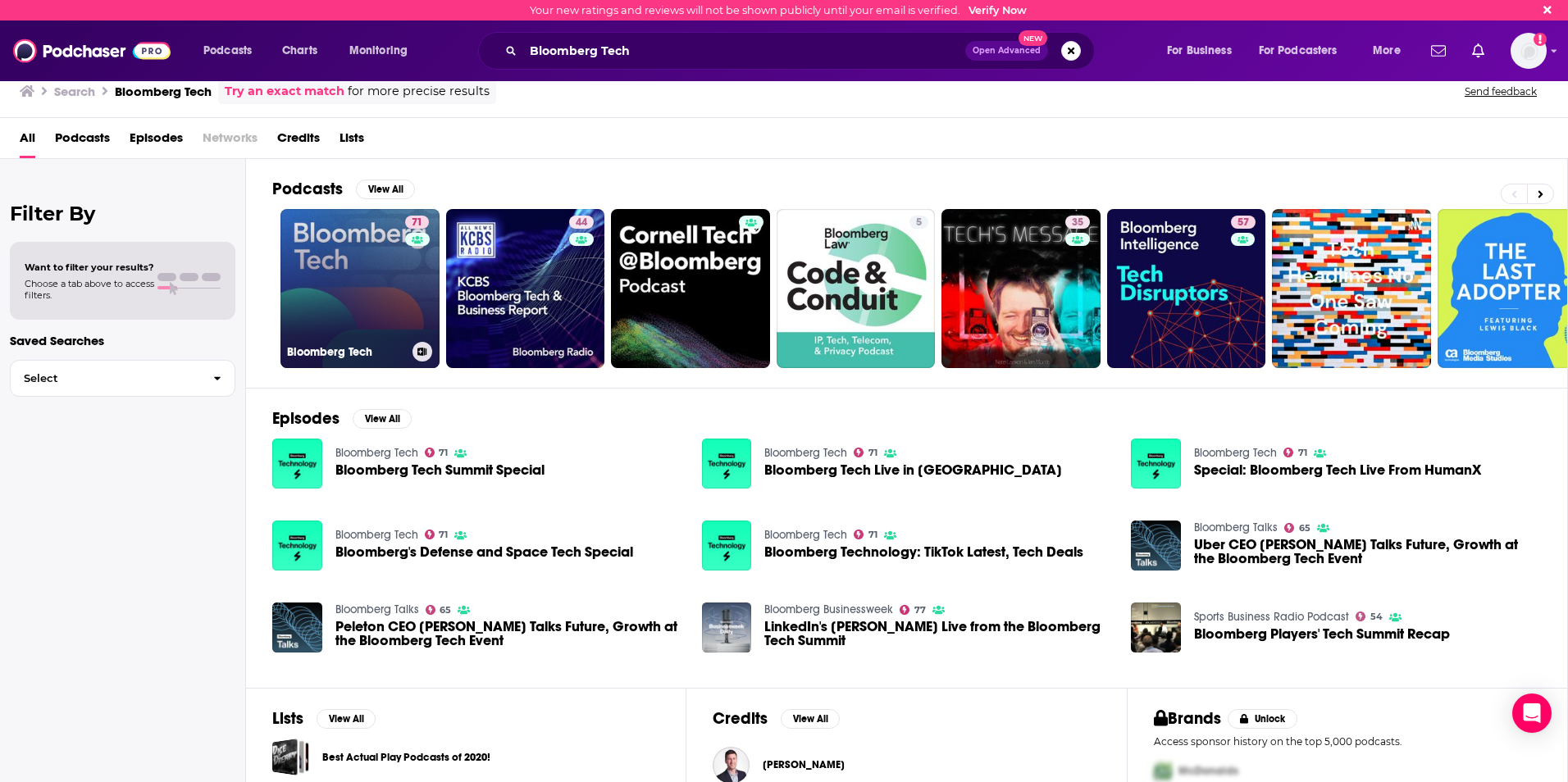
click at [365, 259] on link "71 Bloomberg Tech" at bounding box center [360, 288] width 159 height 159
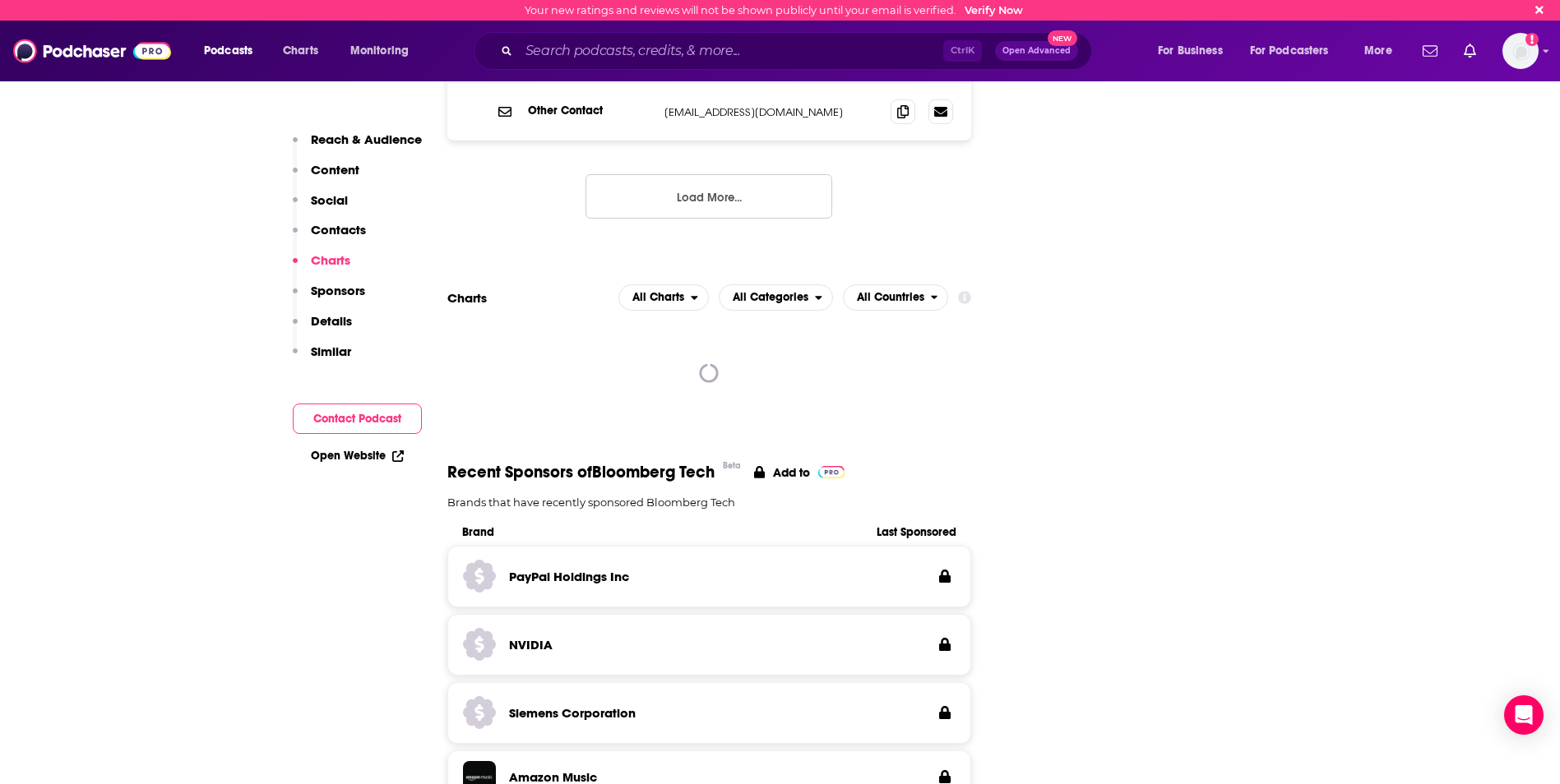
scroll to position [1982, 0]
